Goal: Task Accomplishment & Management: Manage account settings

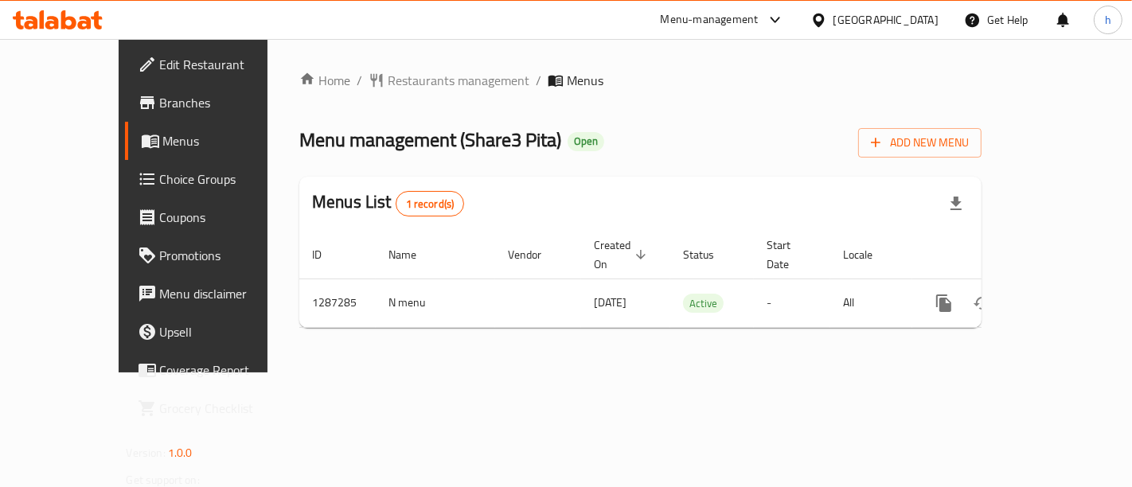
click at [160, 100] on span "Branches" at bounding box center [227, 102] width 134 height 19
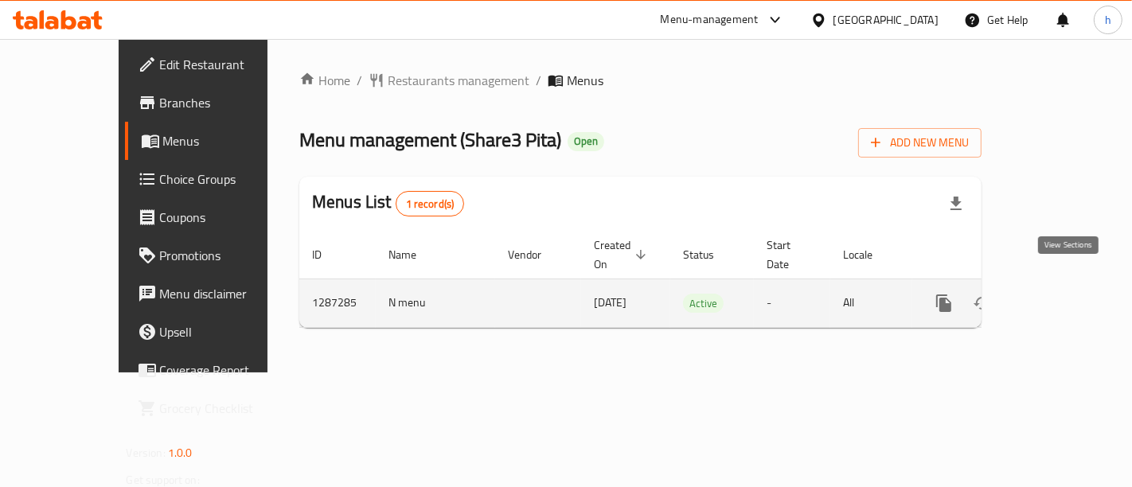
click at [1066, 296] on icon "enhanced table" at bounding box center [1058, 303] width 14 height 14
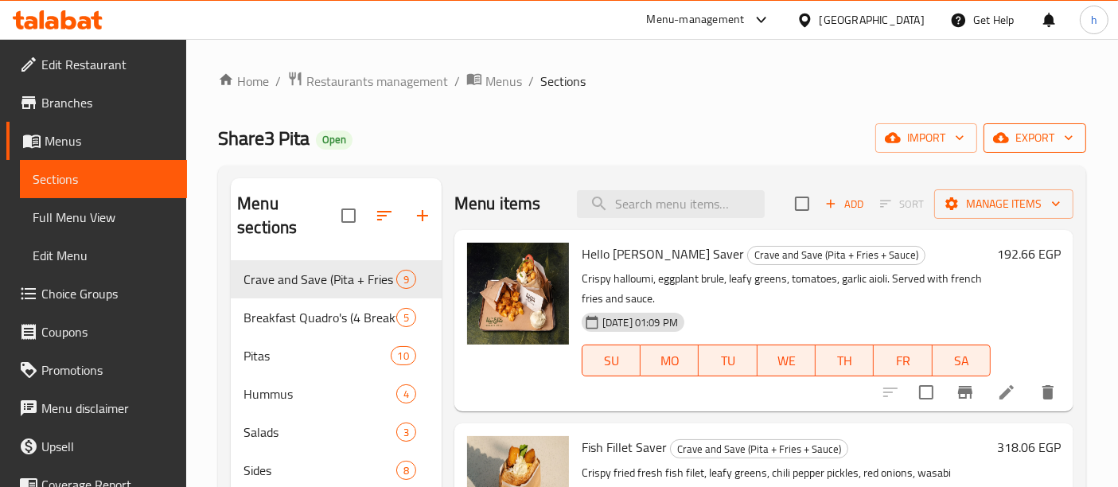
click at [1030, 138] on span "export" at bounding box center [1034, 138] width 77 height 20
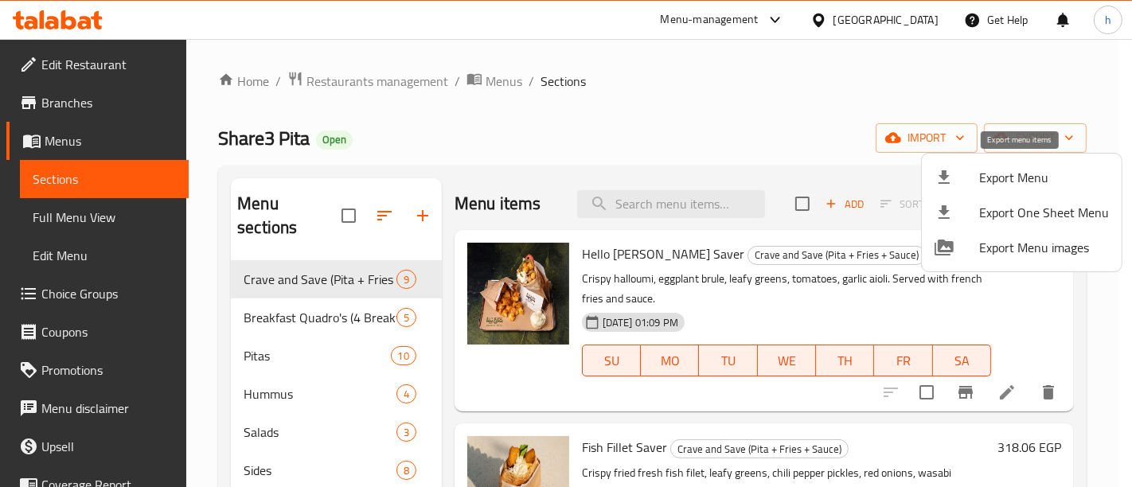
click at [1035, 176] on span "Export Menu" at bounding box center [1044, 177] width 130 height 19
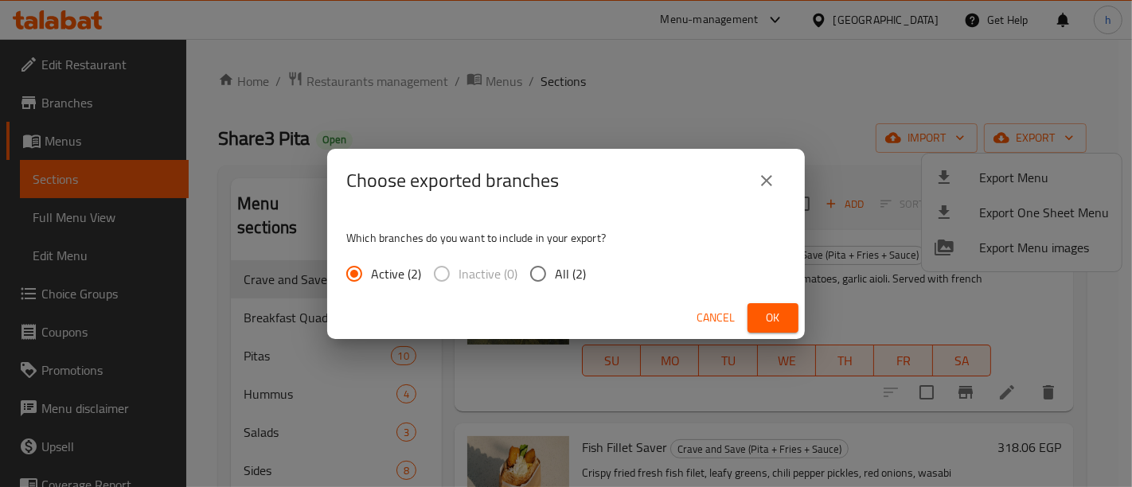
click at [523, 272] on input "All (2)" at bounding box center [537, 273] width 33 height 33
radio input "true"
click at [789, 303] on button "Ok" at bounding box center [772, 317] width 51 height 29
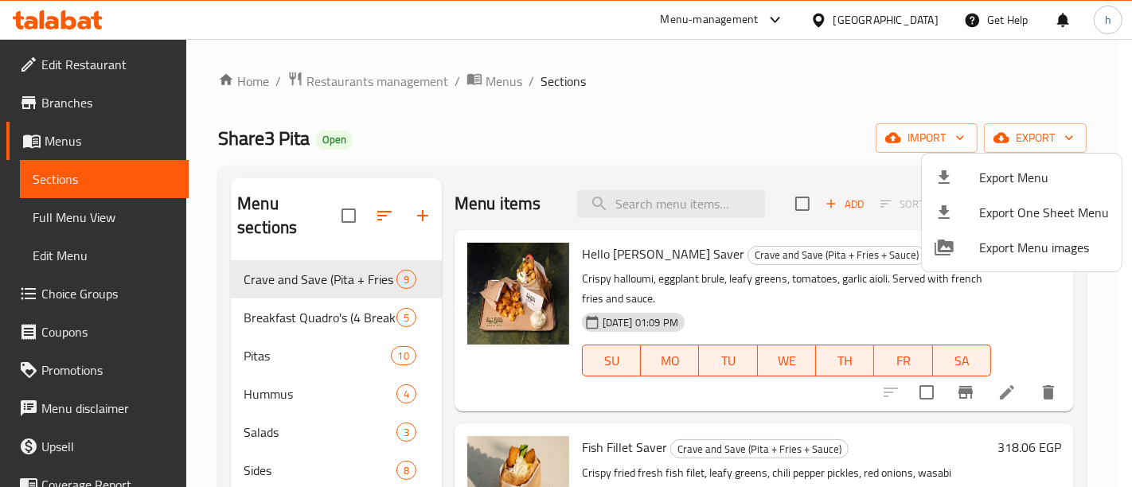
click at [49, 113] on div at bounding box center [566, 243] width 1132 height 487
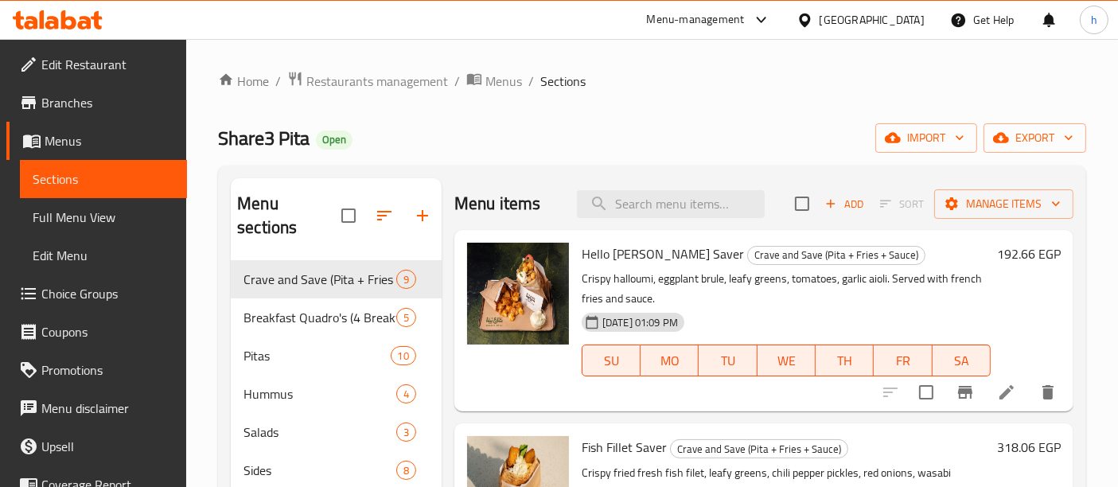
click at [55, 112] on span "Branches" at bounding box center [107, 102] width 133 height 19
click at [698, 145] on div "Share3 Pita Open import export" at bounding box center [652, 137] width 868 height 29
click at [978, 195] on span "Manage items" at bounding box center [1004, 204] width 114 height 20
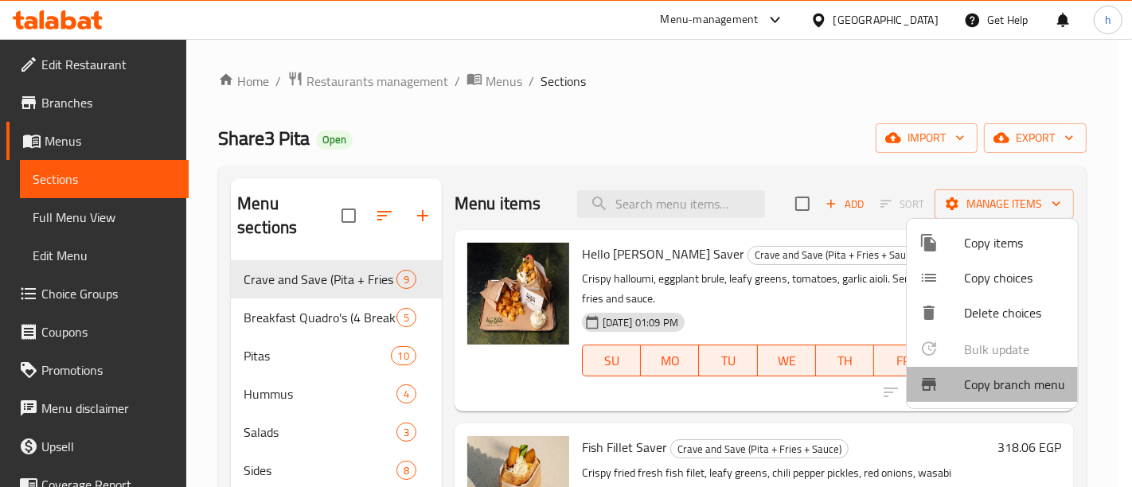
click at [1036, 386] on span "Copy branch menu" at bounding box center [1014, 384] width 101 height 19
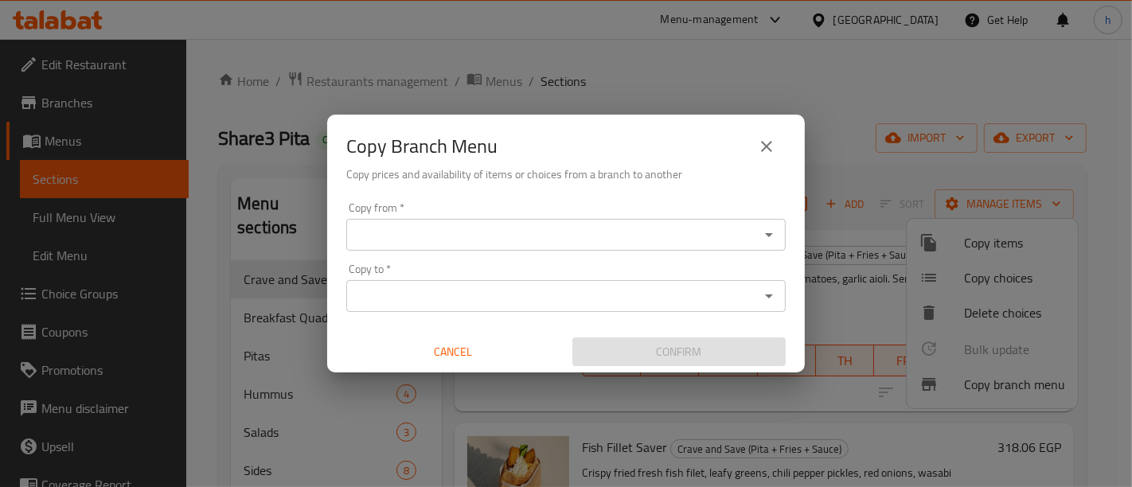
click at [385, 241] on input "Copy from   *" at bounding box center [552, 235] width 403 height 22
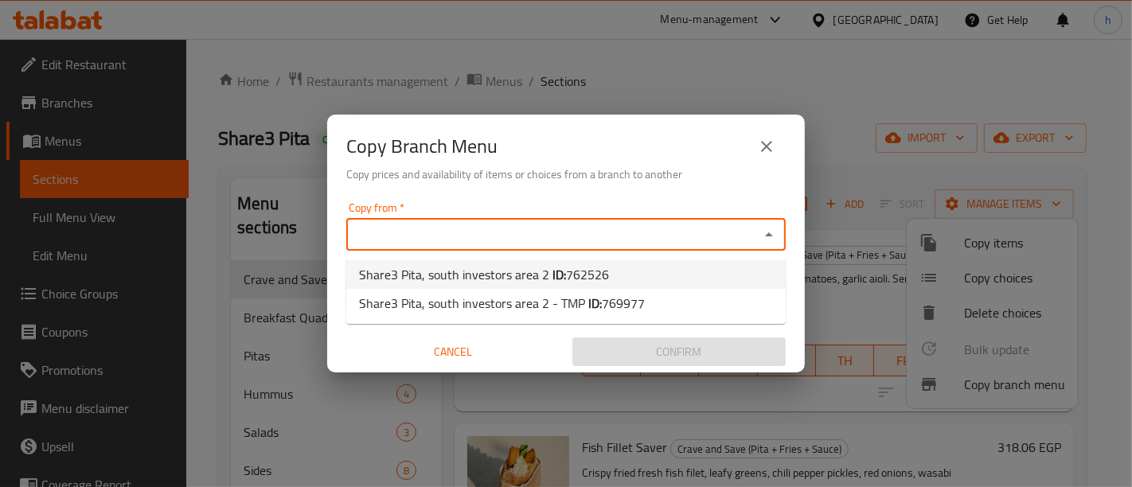
click at [626, 271] on li "Share3 Pita, south investors area 2 ID: 762526" at bounding box center [565, 274] width 439 height 29
type input "Share3 Pita, south investors area 2"
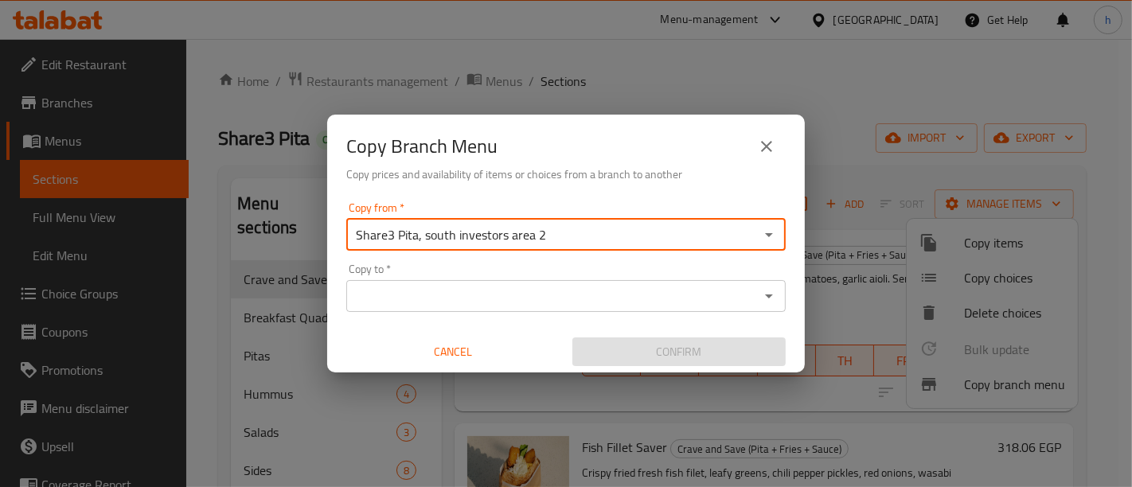
click at [474, 304] on input "Copy to   *" at bounding box center [552, 296] width 403 height 22
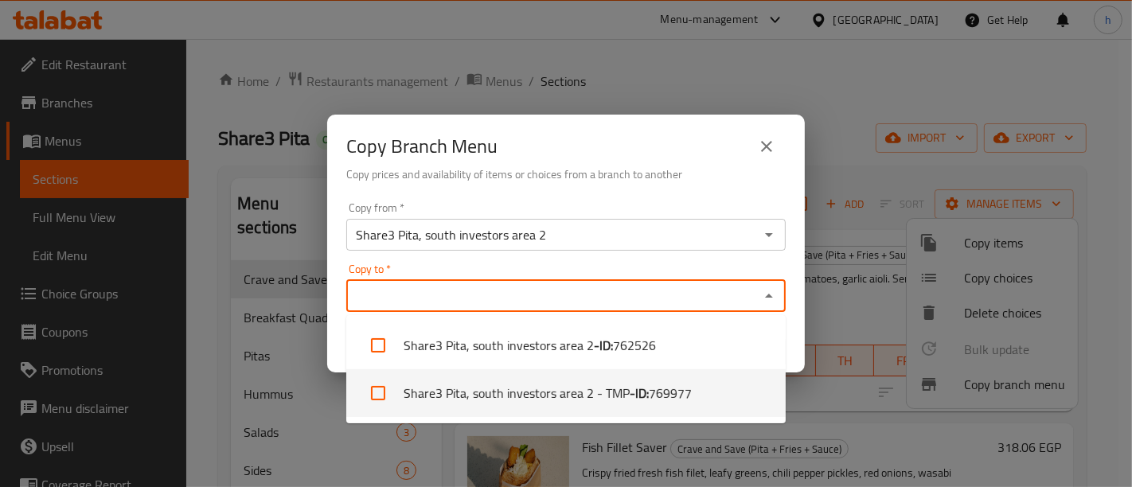
click at [598, 388] on li "Share3 Pita, south investors area 2 - TMP - ID: 769977" at bounding box center [565, 393] width 439 height 48
checkbox input "true"
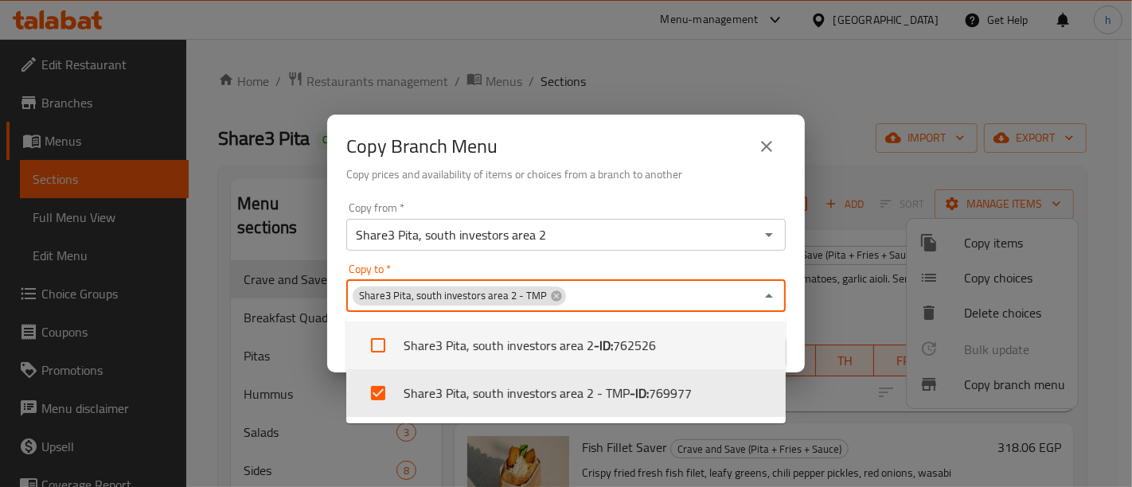
click at [711, 131] on div "Copy Branch Menu" at bounding box center [565, 146] width 439 height 38
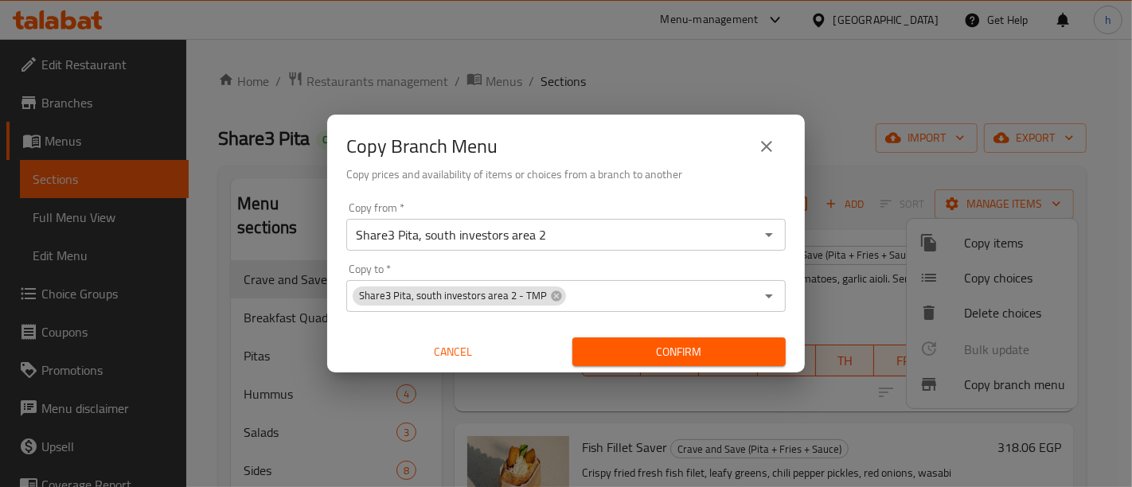
click at [444, 364] on button "Cancel" at bounding box center [452, 351] width 213 height 29
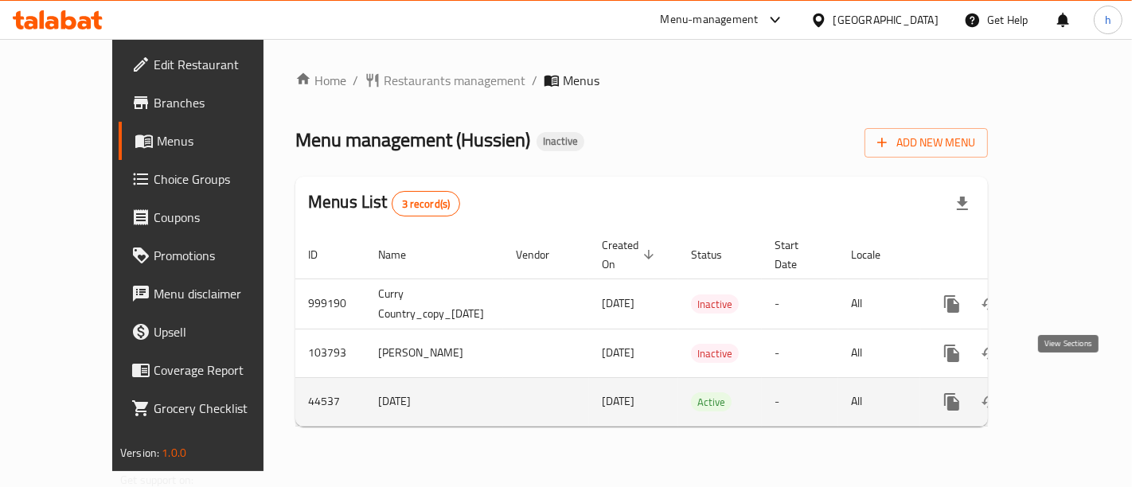
click at [1073, 396] on link "enhanced table" at bounding box center [1066, 402] width 38 height 38
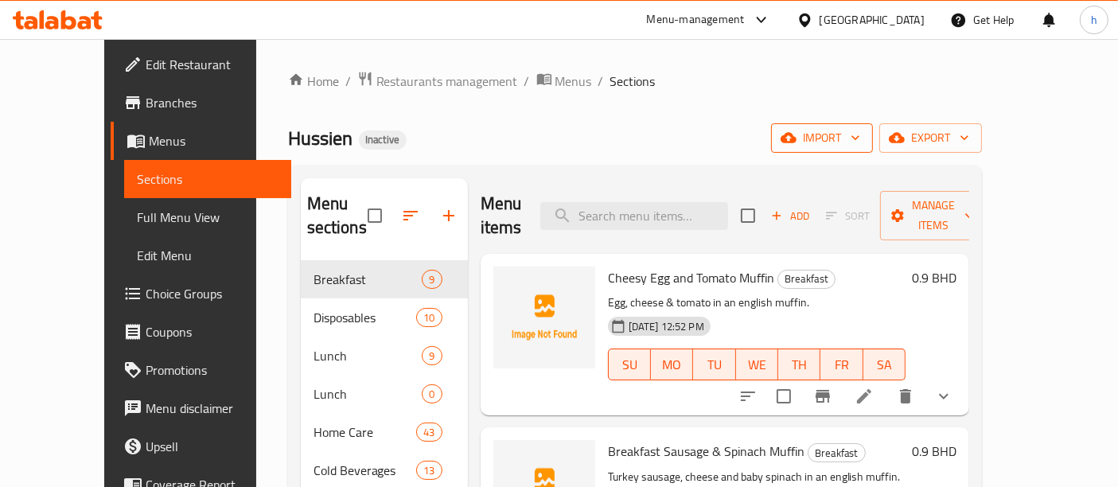
click at [860, 137] on span "import" at bounding box center [822, 138] width 76 height 20
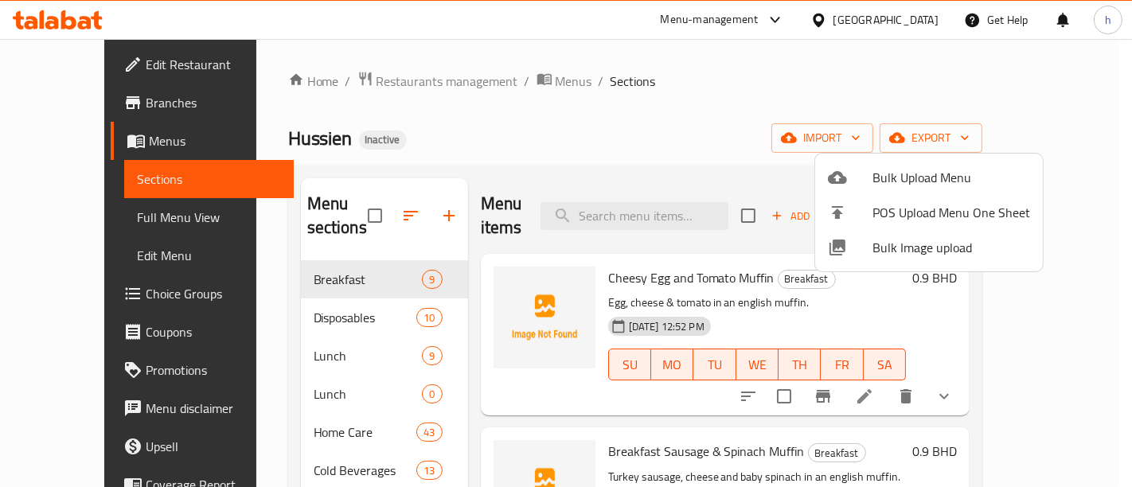
click at [48, 221] on div at bounding box center [566, 243] width 1132 height 487
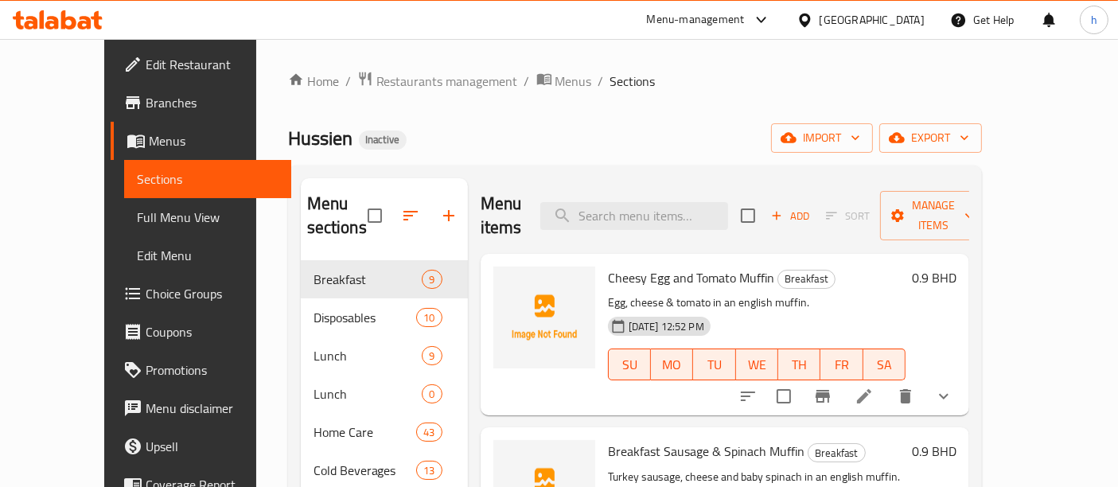
click at [137, 225] on span "Full Menu View" at bounding box center [208, 217] width 142 height 19
click at [137, 221] on span "Full Menu View" at bounding box center [208, 217] width 142 height 19
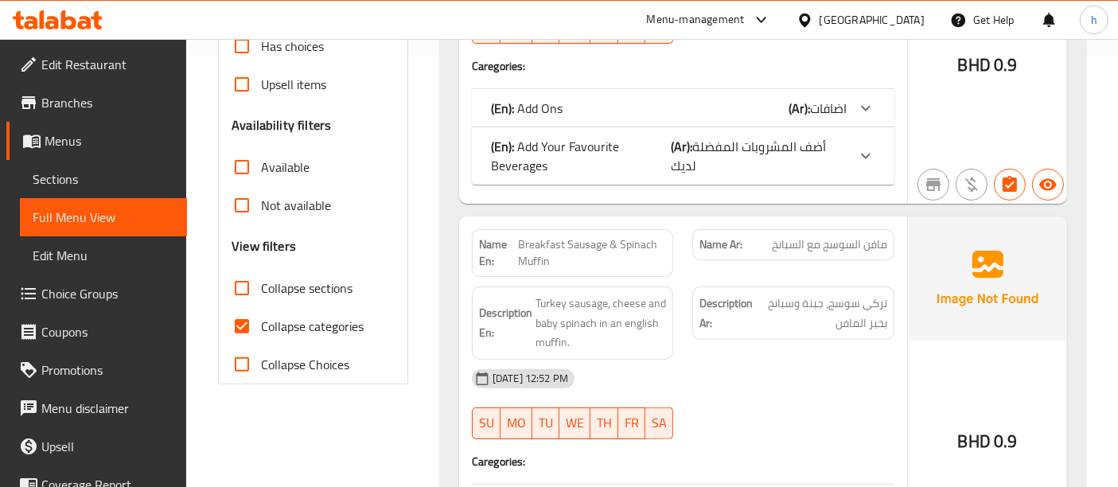
scroll to position [446, 0]
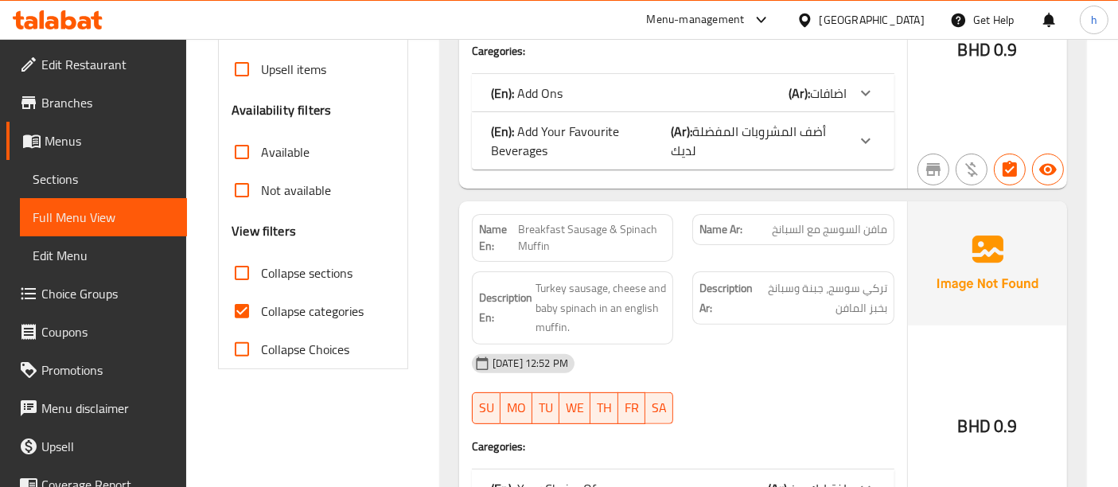
click at [244, 298] on input "Collapse categories" at bounding box center [242, 311] width 38 height 38
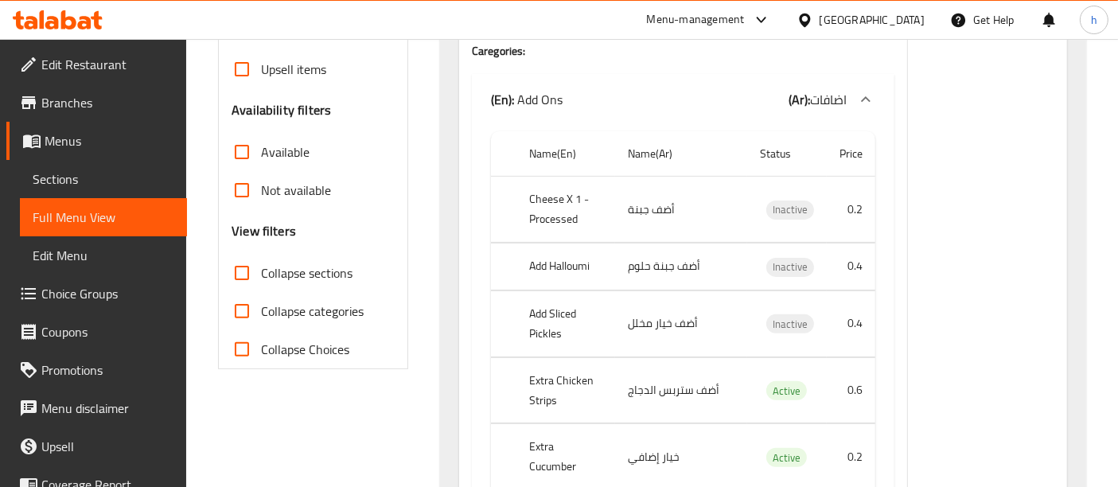
click at [230, 310] on input "Collapse categories" at bounding box center [242, 311] width 38 height 38
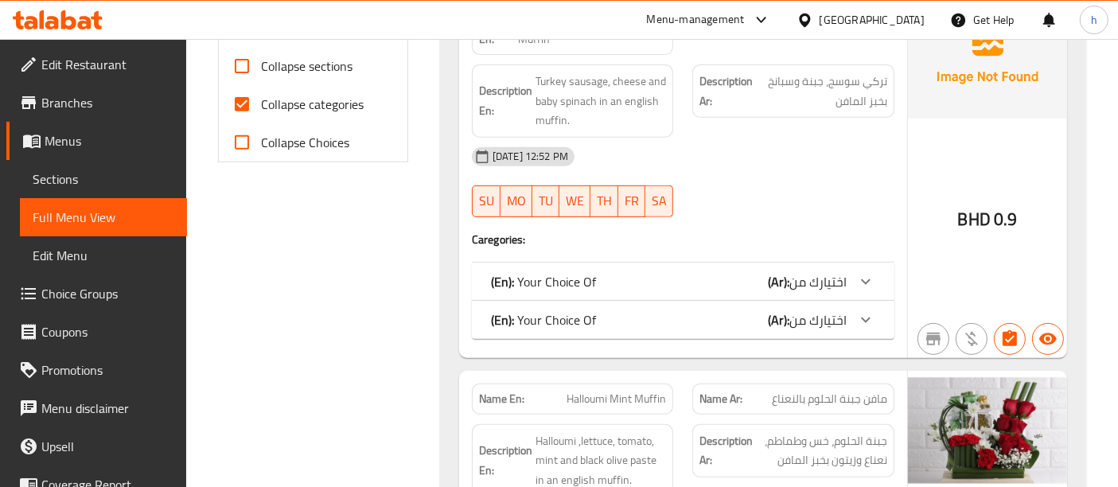
scroll to position [650, 0]
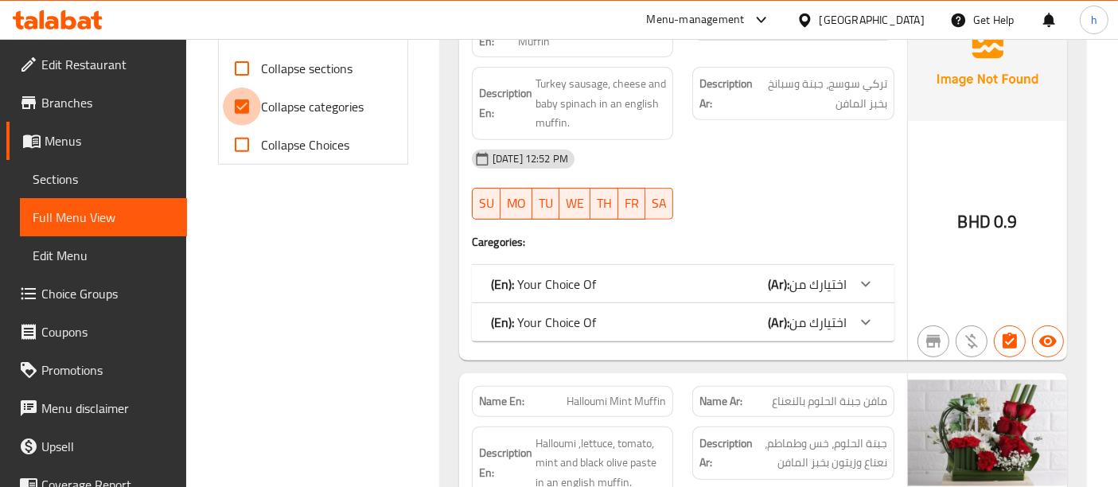
click at [243, 104] on input "Collapse categories" at bounding box center [242, 107] width 38 height 38
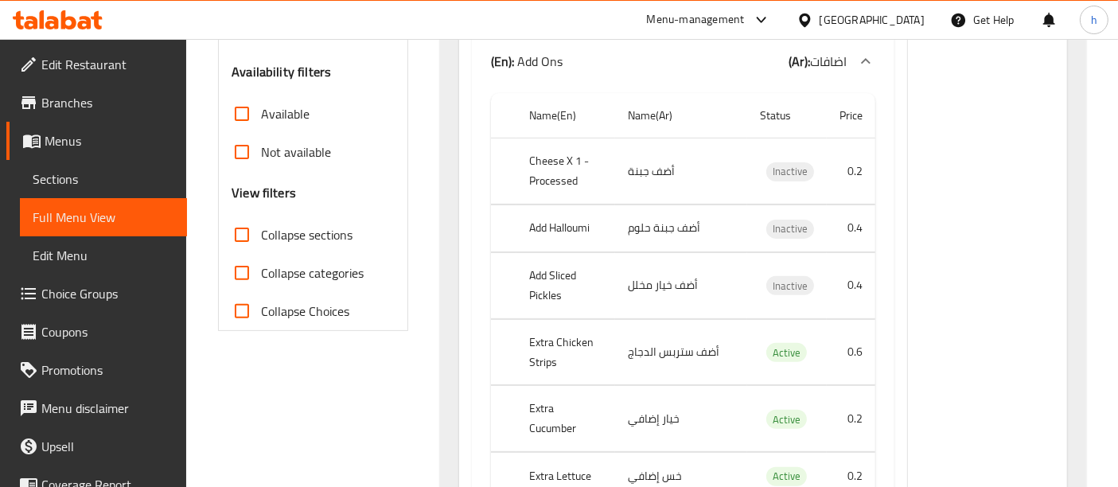
scroll to position [484, 0]
click at [244, 271] on input "Collapse categories" at bounding box center [242, 273] width 38 height 38
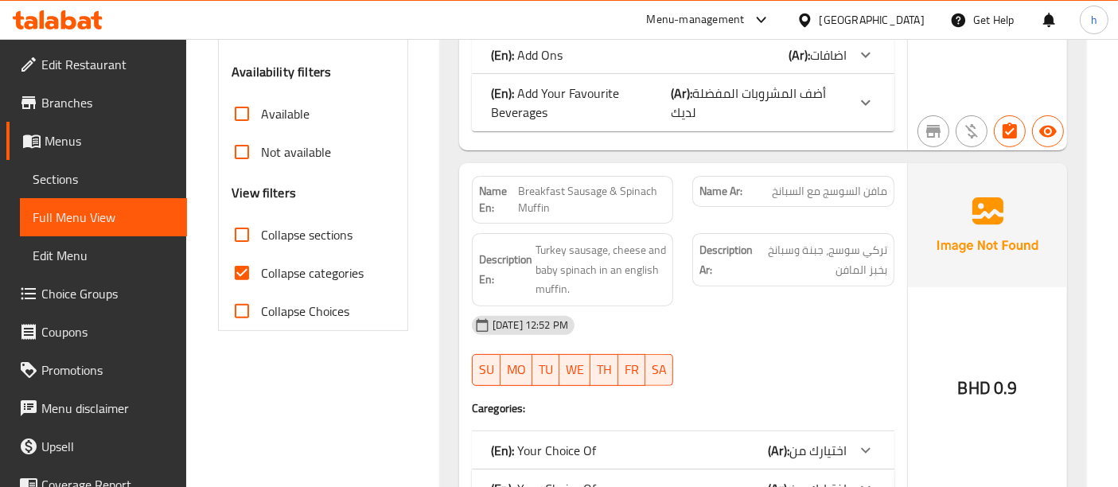
click at [240, 276] on input "Collapse categories" at bounding box center [242, 273] width 38 height 38
checkbox input "false"
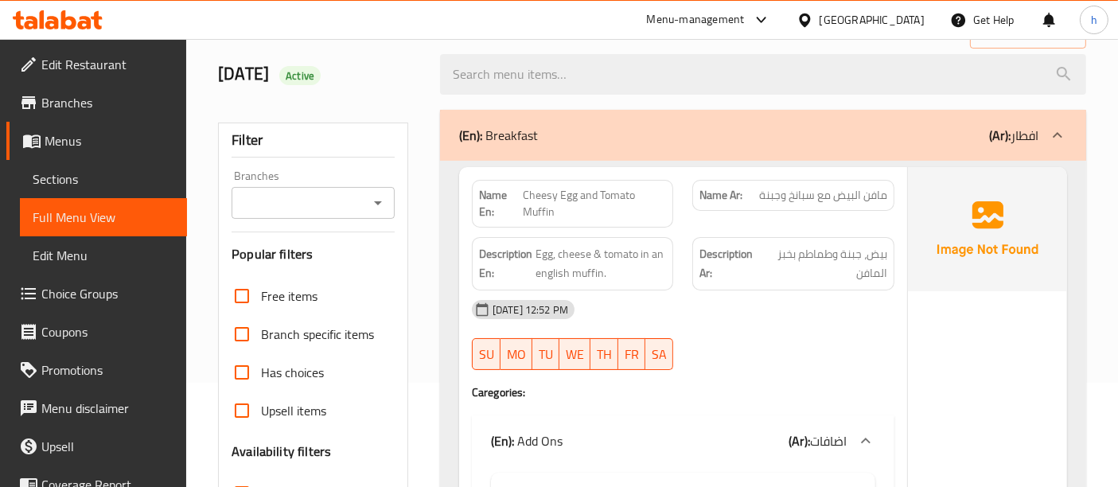
scroll to position [103, 0]
